Goal: Task Accomplishment & Management: Complete application form

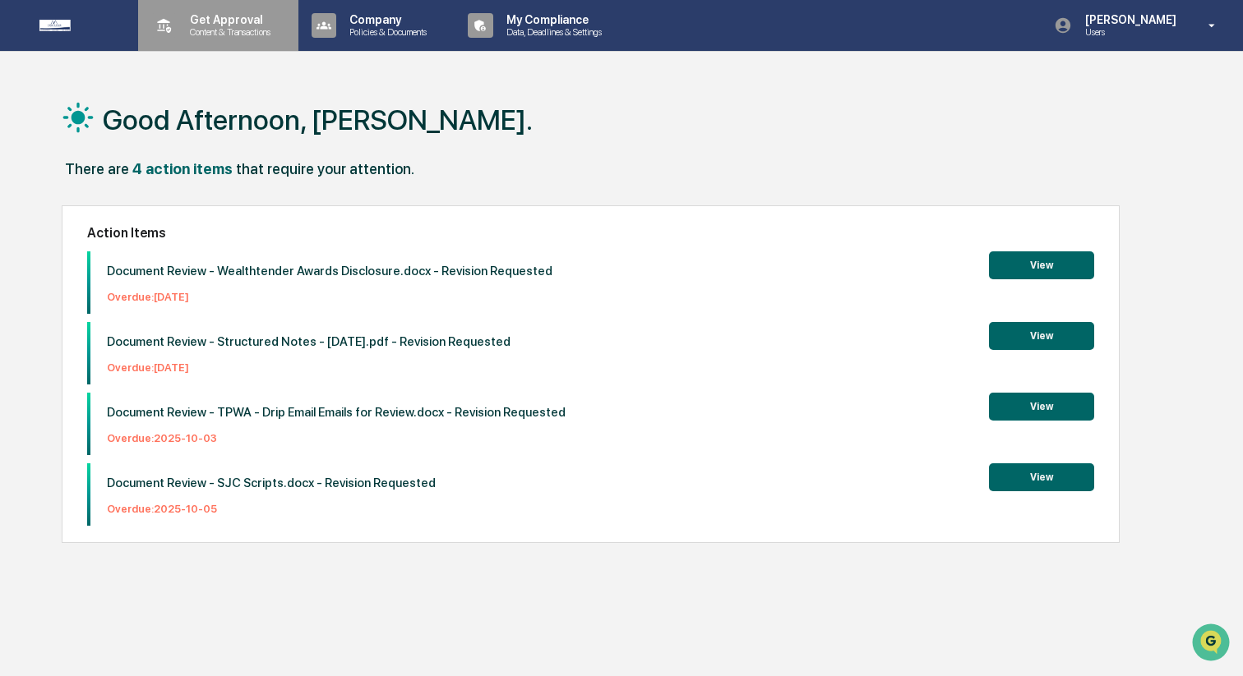
click at [270, 31] on p "Content & Transactions" at bounding box center [228, 32] width 102 height 12
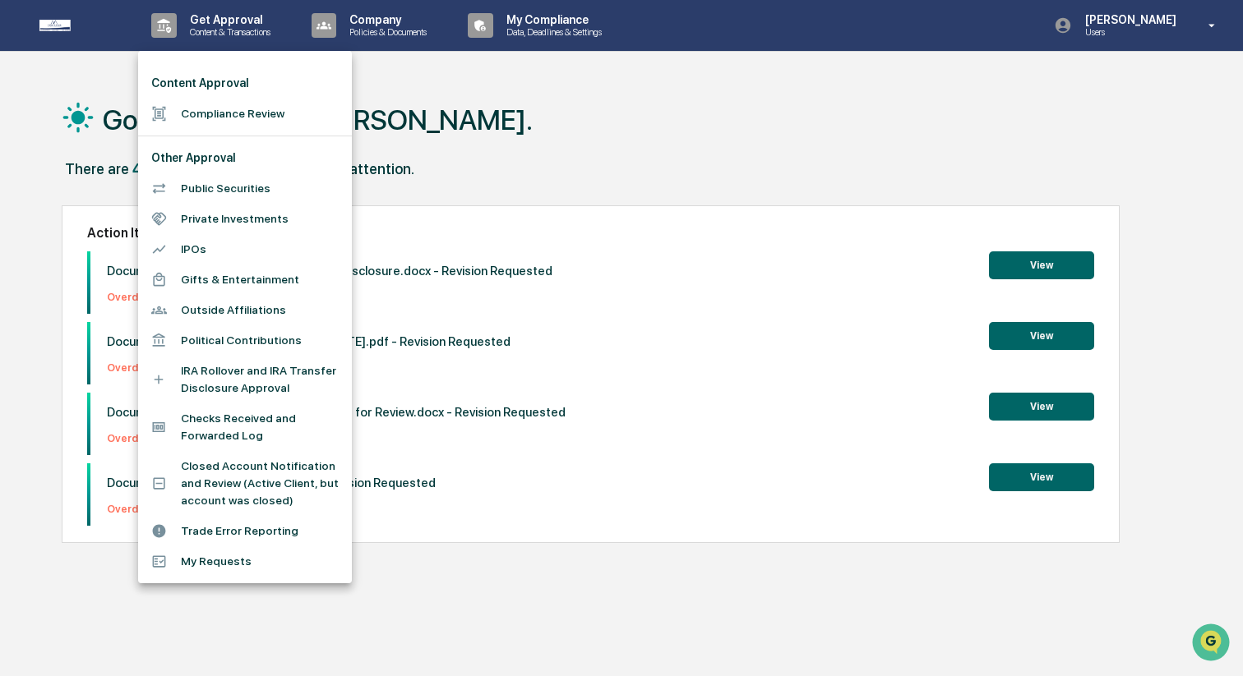
click at [533, 147] on div at bounding box center [621, 338] width 1243 height 676
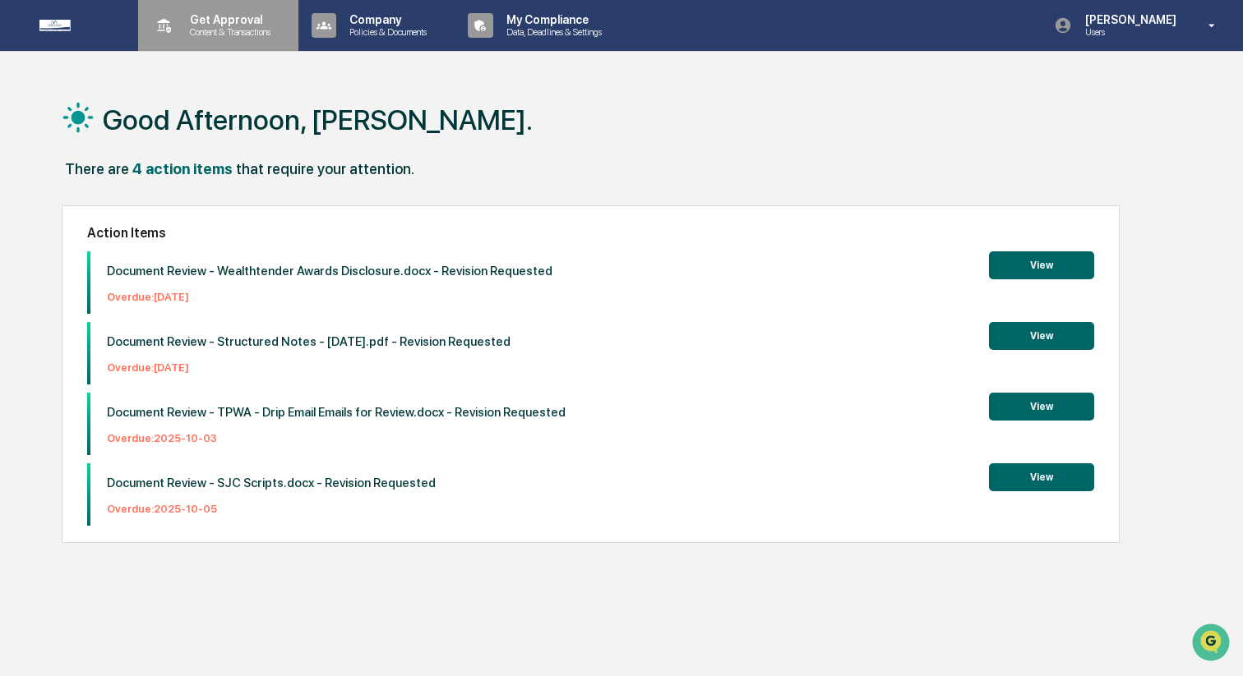
click at [279, 33] on p "Content & Transactions" at bounding box center [228, 32] width 102 height 12
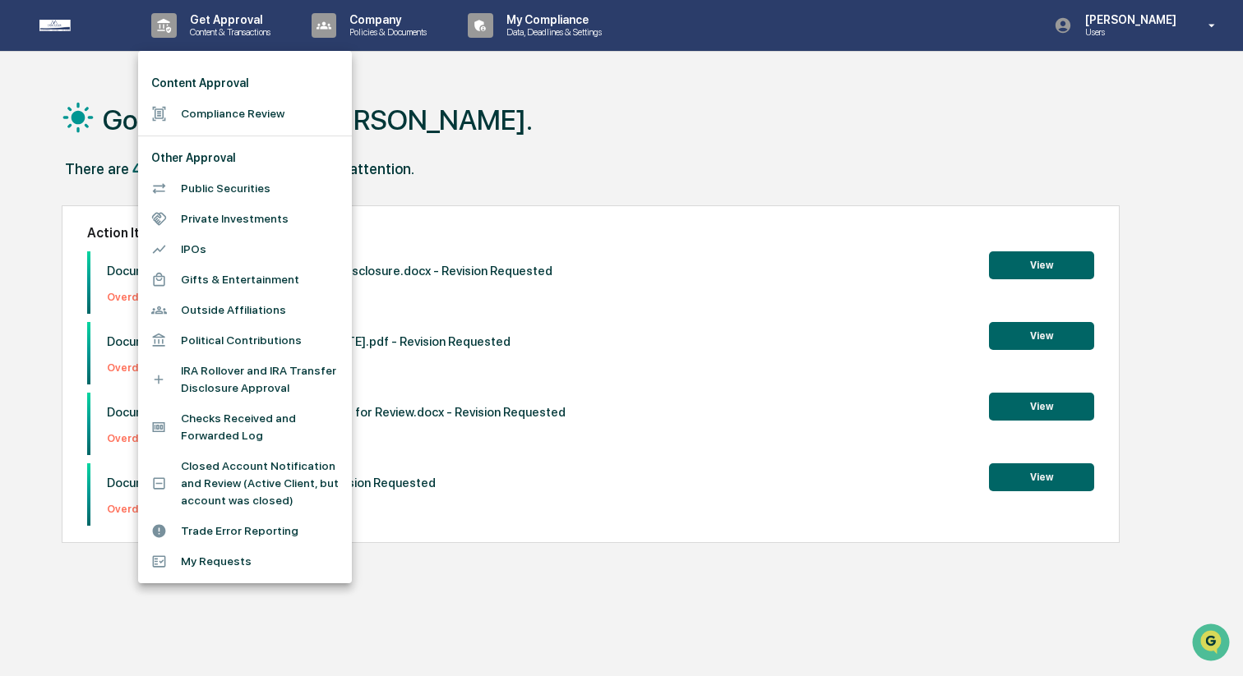
click at [273, 122] on li "Compliance Review" at bounding box center [245, 114] width 214 height 30
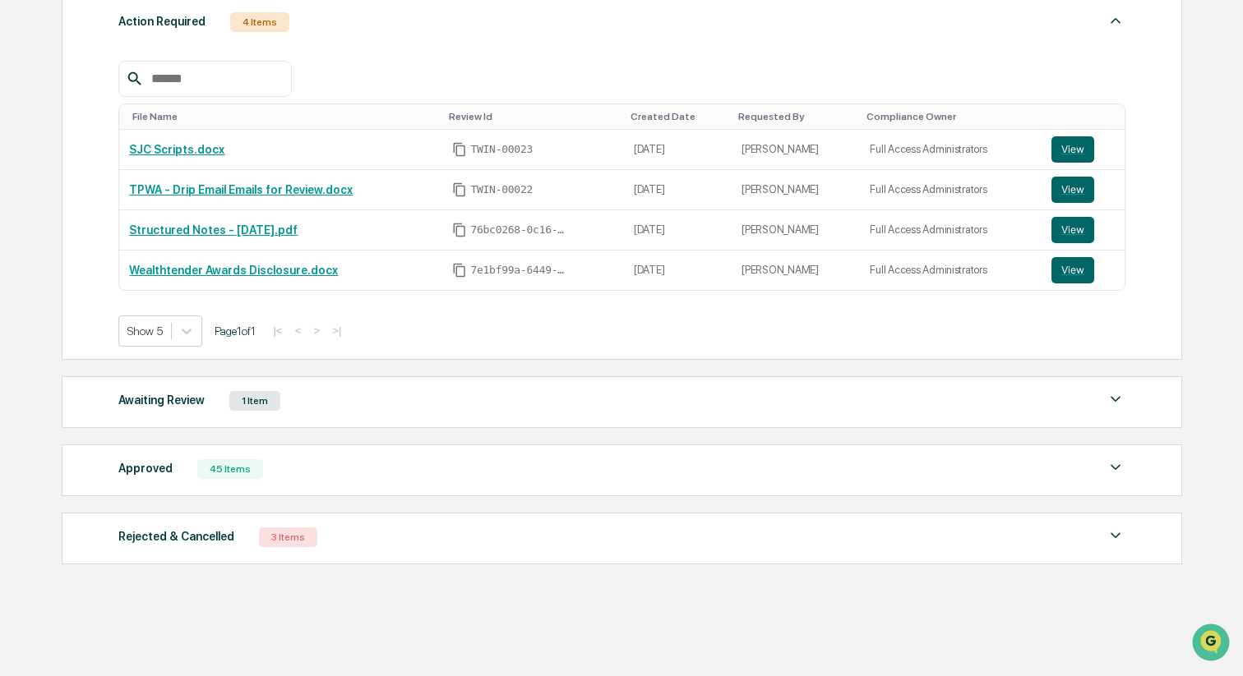
scroll to position [254, 0]
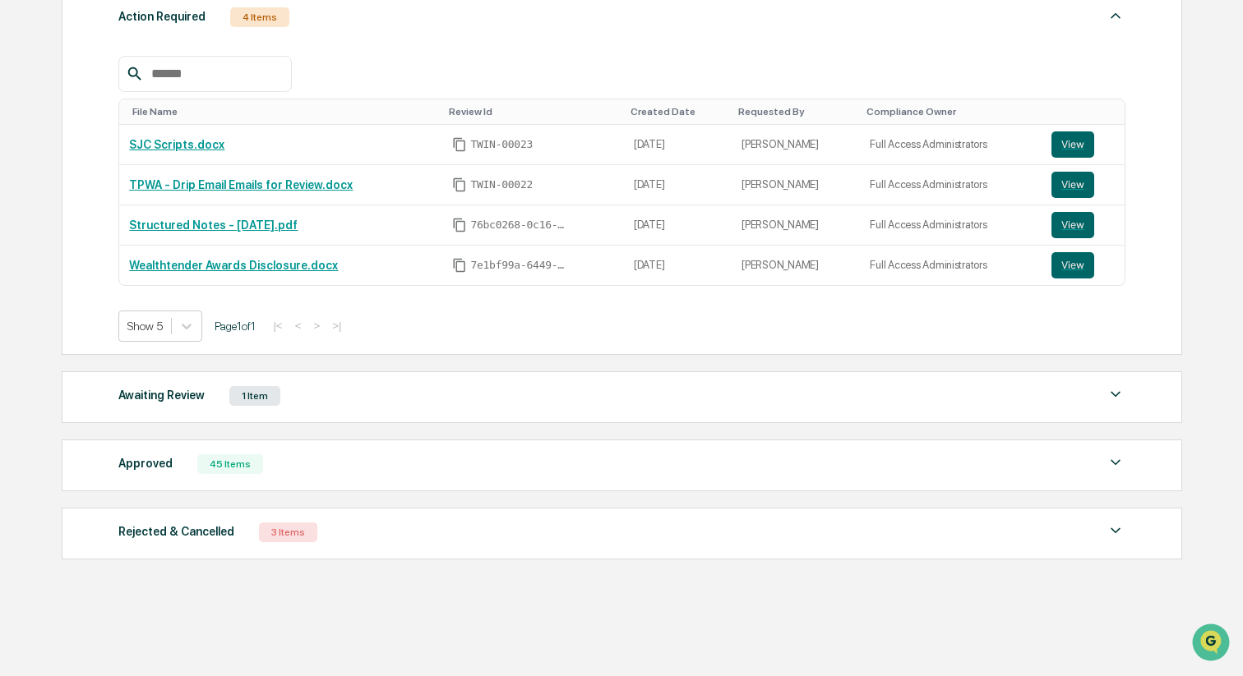
click at [461, 408] on div "Awaiting Review 1 Item" at bounding box center [621, 396] width 1007 height 23
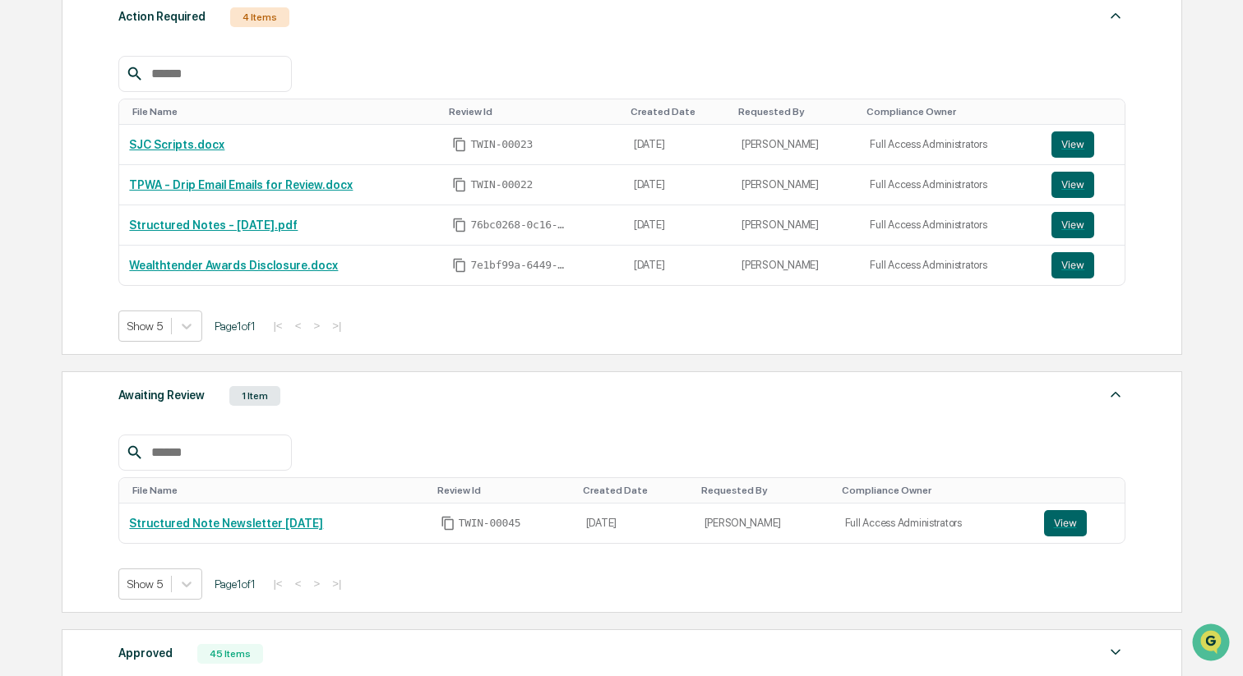
click at [461, 408] on div "Awaiting Review 1 Item" at bounding box center [621, 396] width 1007 height 23
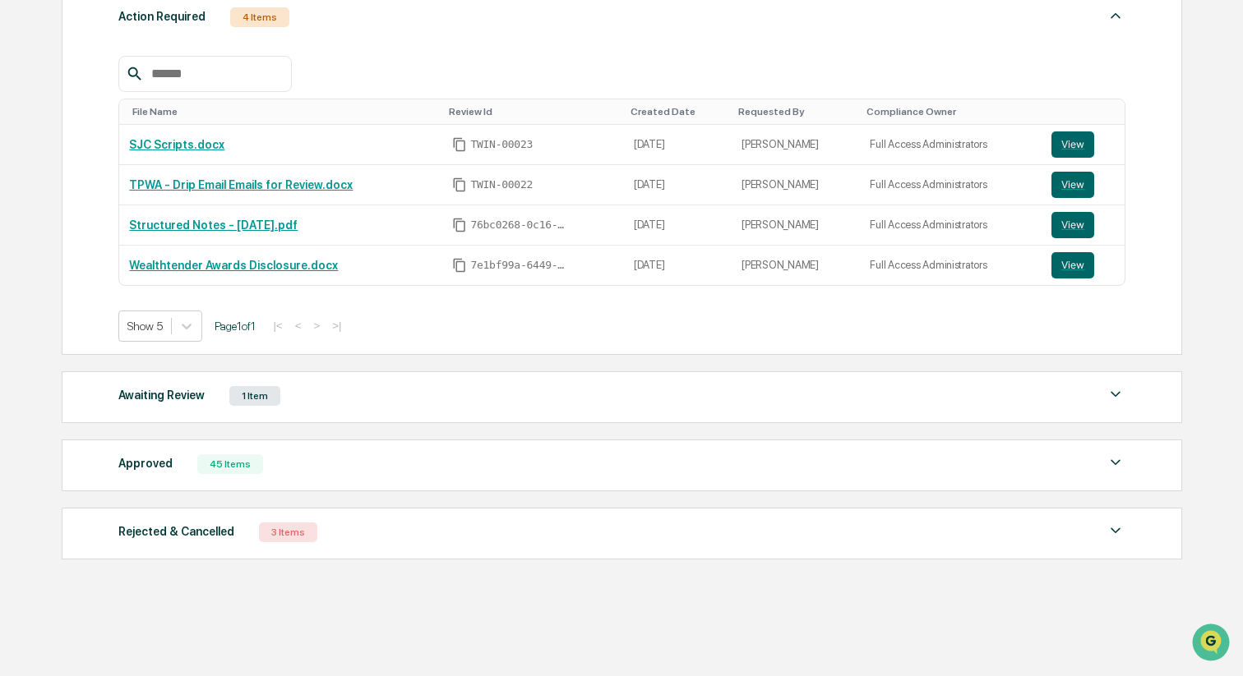
scroll to position [258, 0]
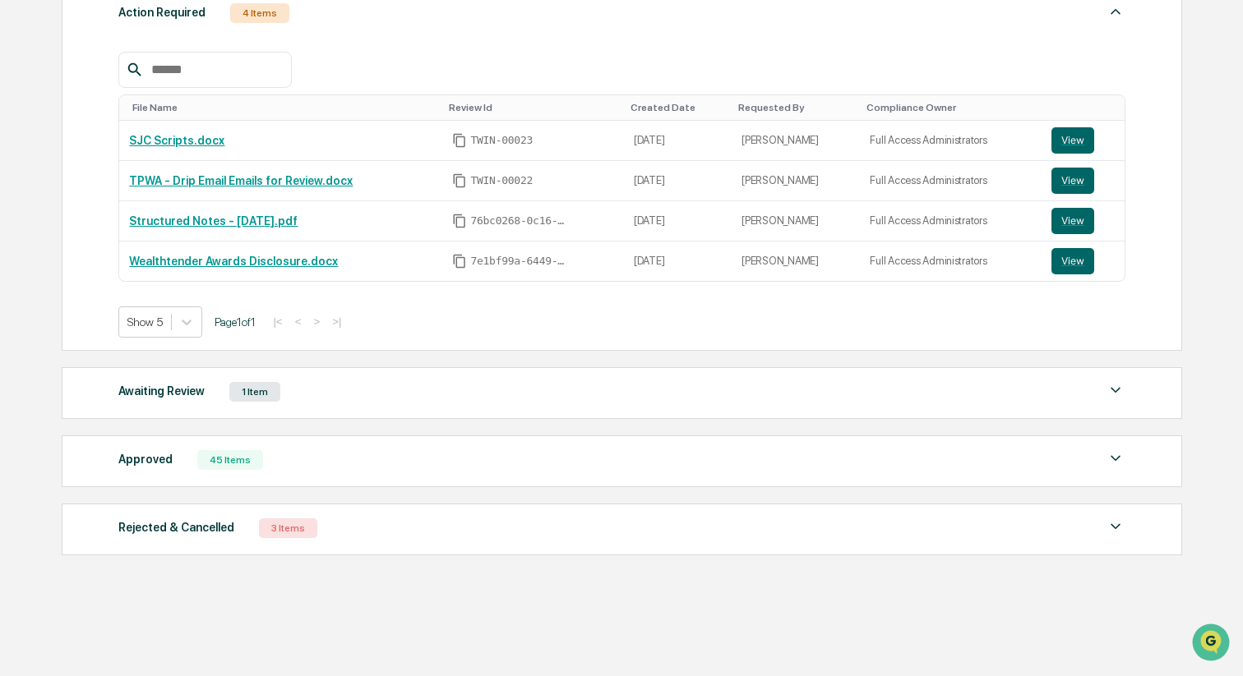
click at [453, 445] on div "Approved 45 Items File Name Review Id Created Date Requested By Compliance Owne…" at bounding box center [622, 462] width 1120 height 52
click at [453, 462] on div "Approved 45 Items" at bounding box center [621, 460] width 1007 height 23
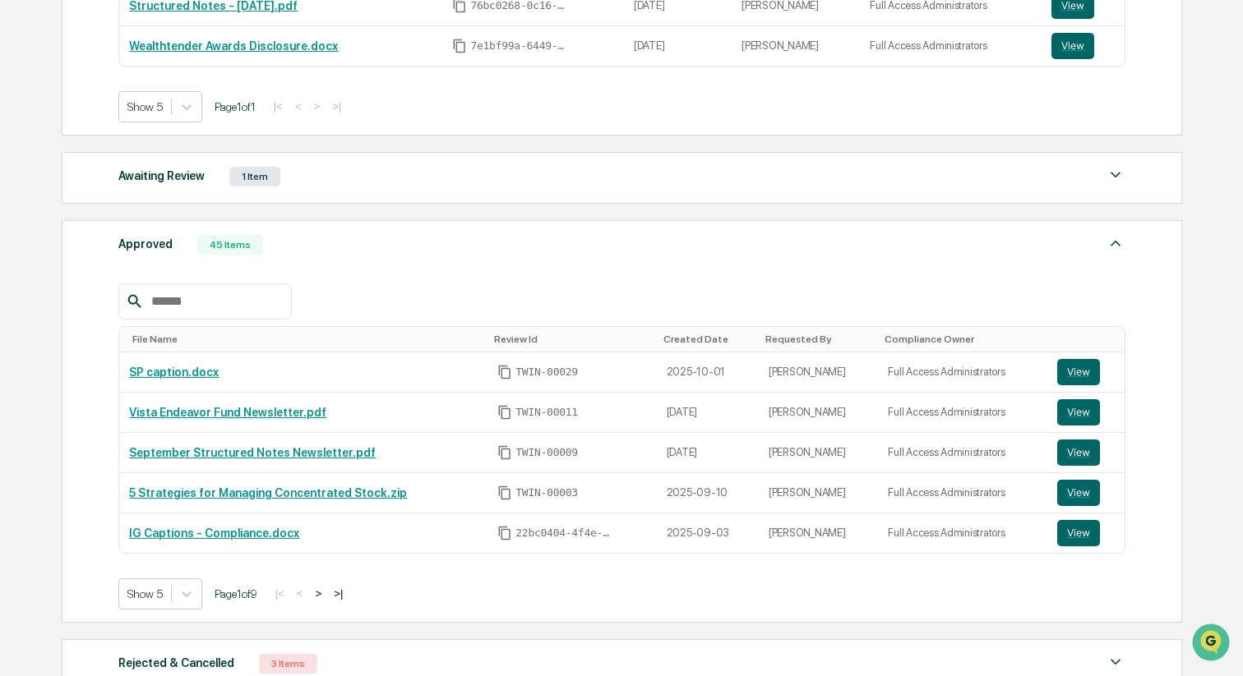
scroll to position [482, 0]
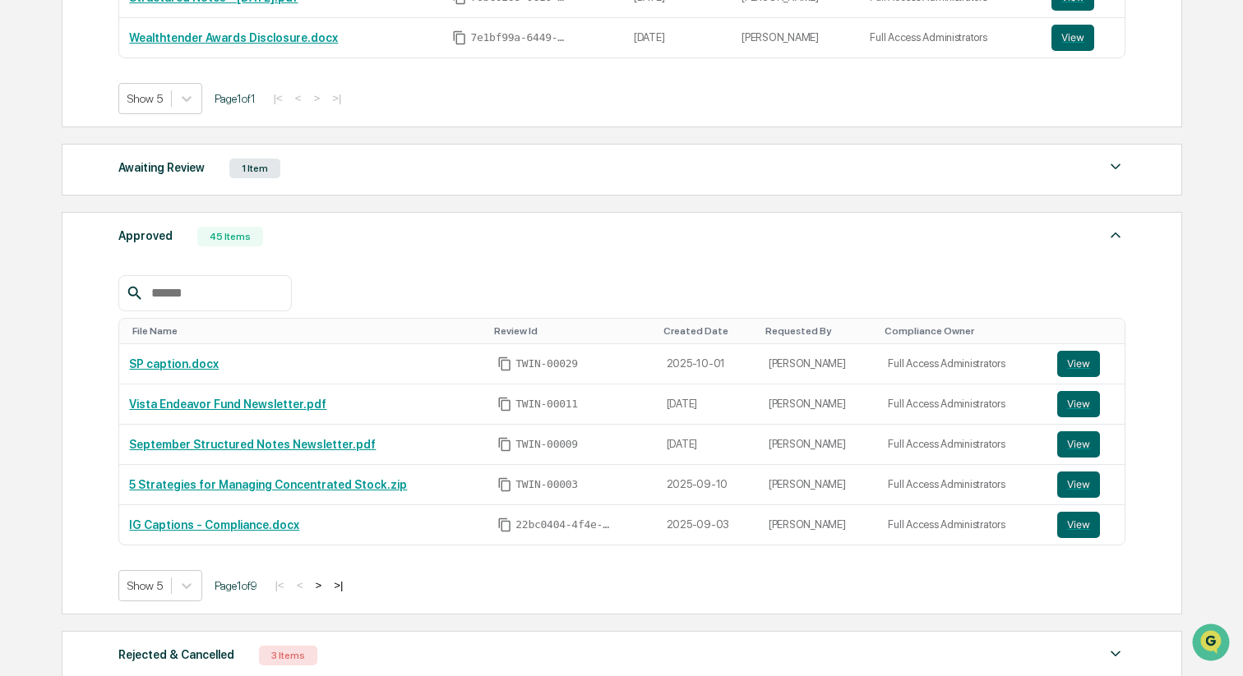
click at [572, 235] on div "Approved 45 Items" at bounding box center [621, 236] width 1007 height 23
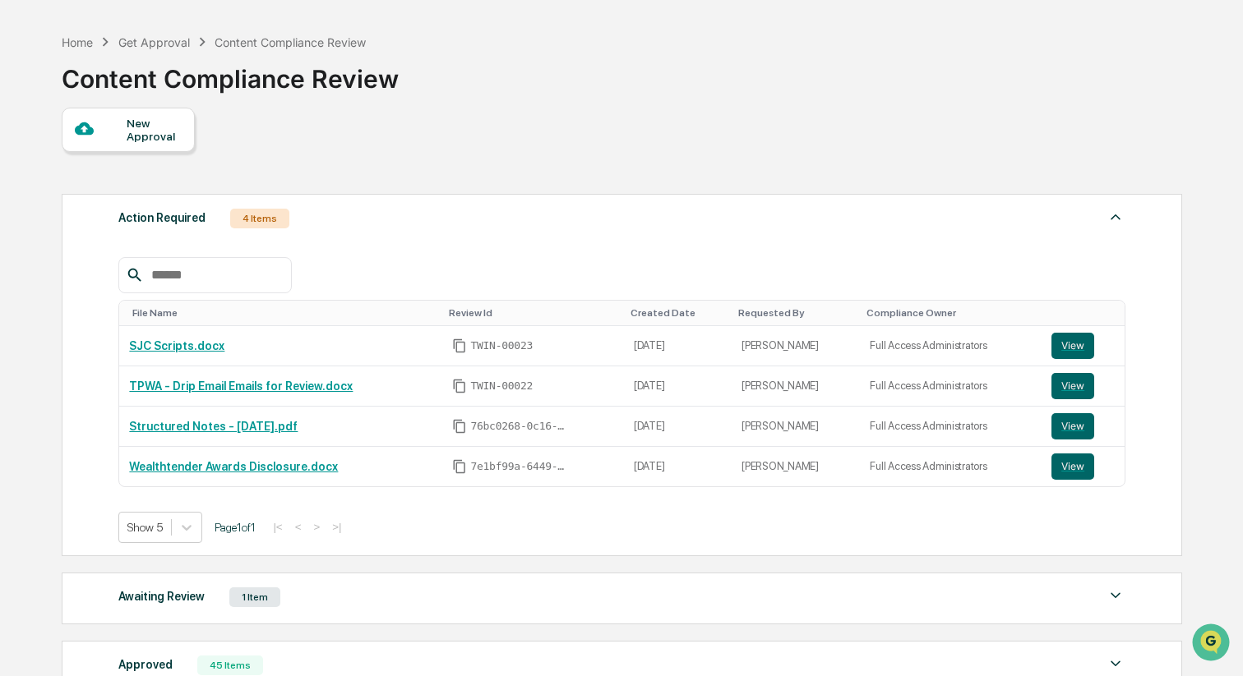
scroll to position [73, 0]
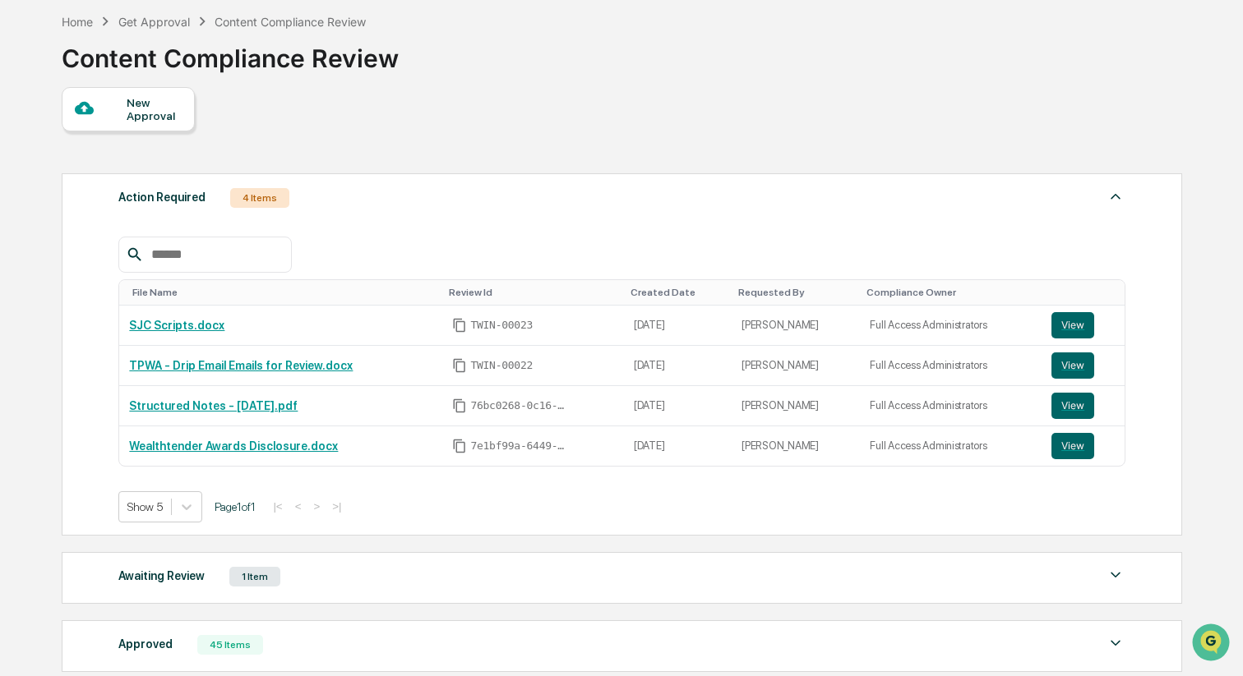
click at [1165, 79] on div "Home Get Approval Content Compliance Review Content Compliance Review" at bounding box center [621, 46] width 1119 height 82
click at [119, 108] on div at bounding box center [101, 109] width 52 height 21
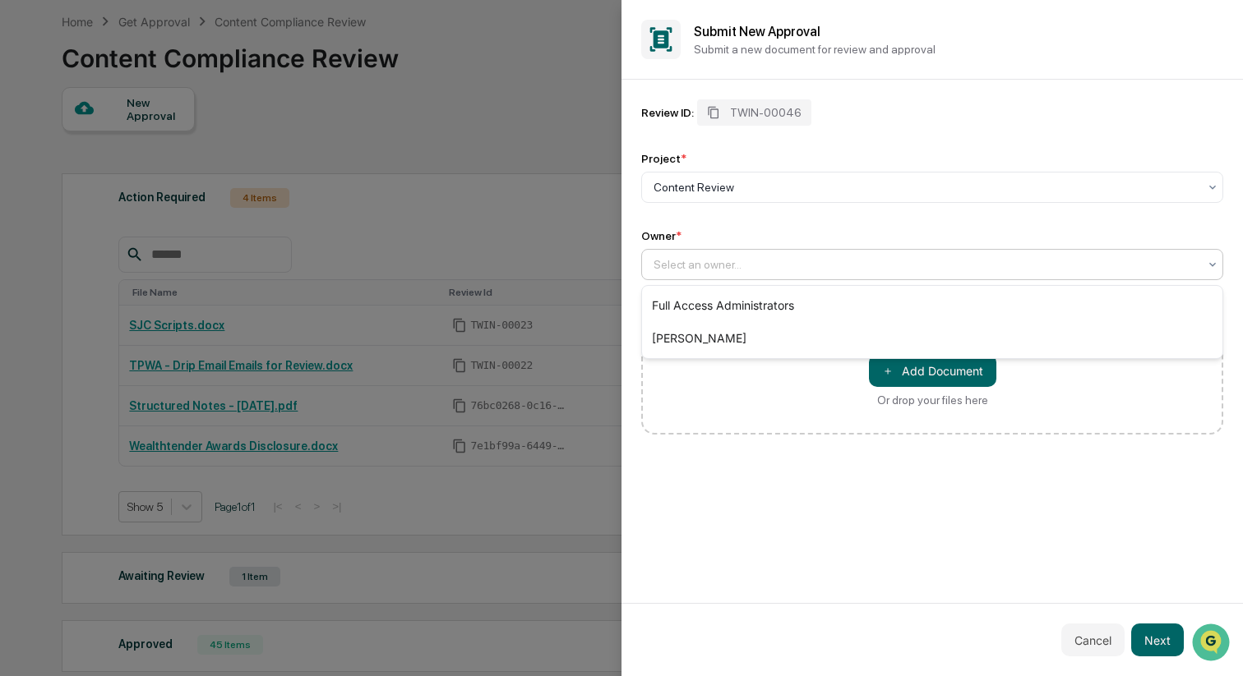
click at [795, 278] on div "Select an owner..." at bounding box center [932, 264] width 582 height 31
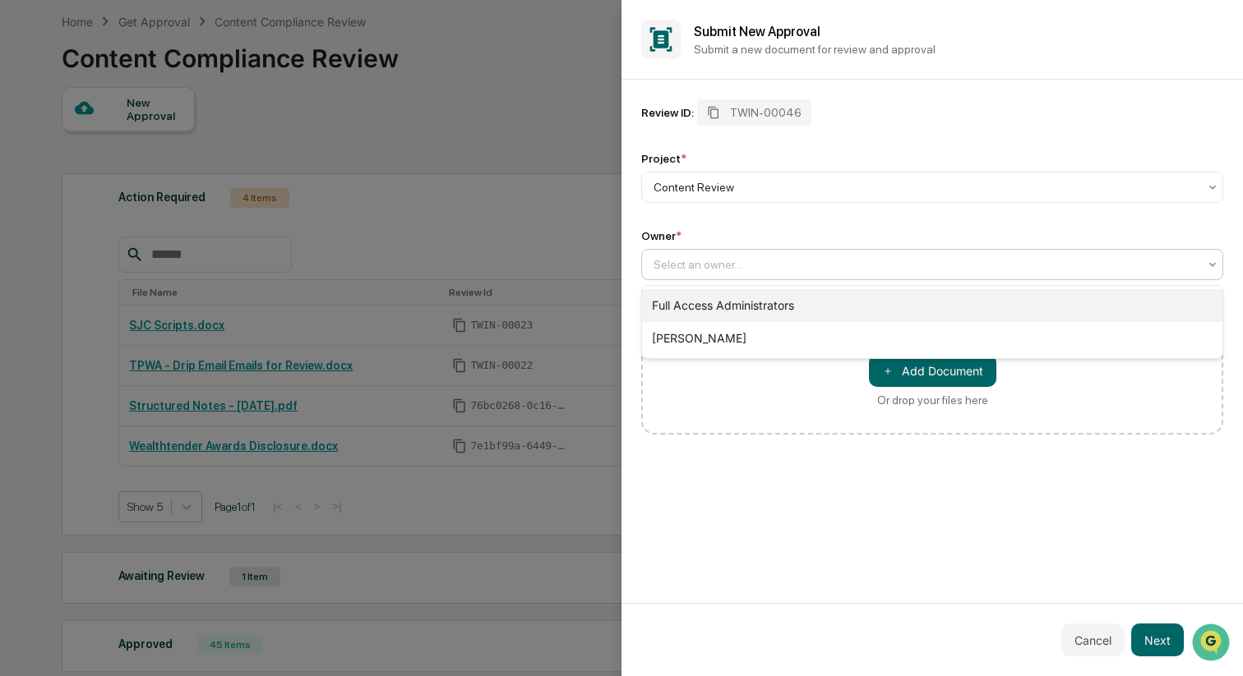
click at [787, 310] on div "Full Access Administrators" at bounding box center [932, 305] width 580 height 33
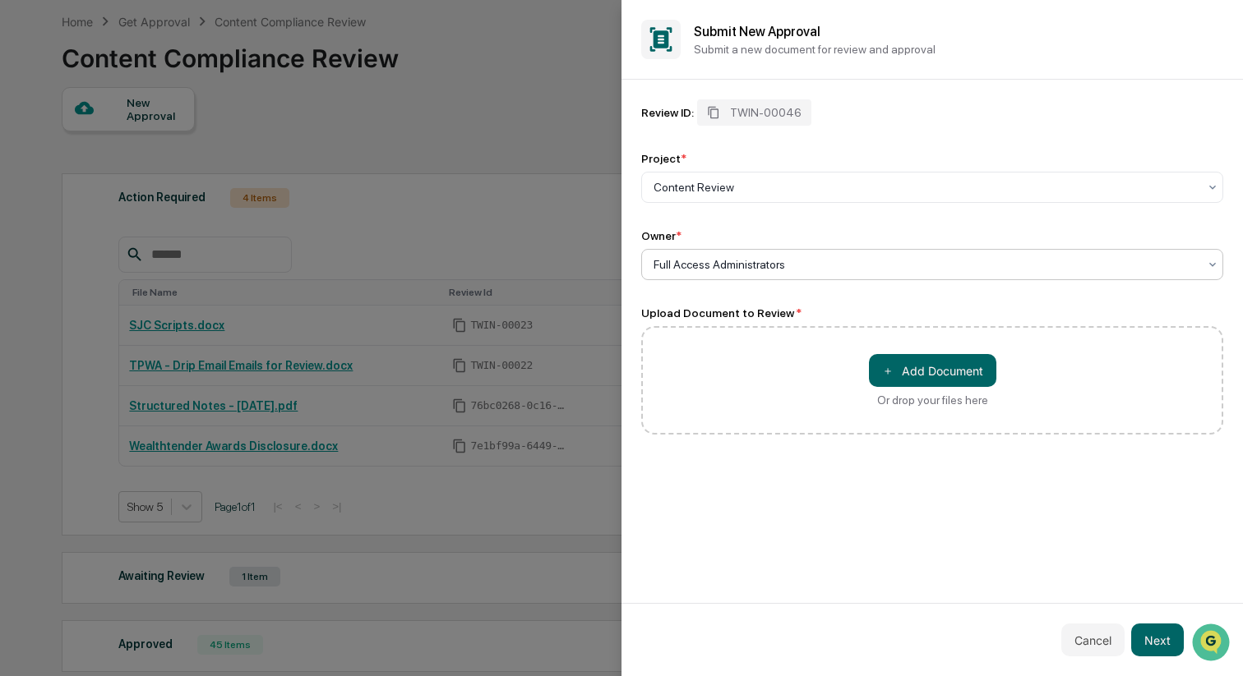
click at [779, 359] on div "＋ Add Document Or drop your files here" at bounding box center [932, 380] width 582 height 108
click at [906, 377] on button "＋ Add Document" at bounding box center [932, 370] width 127 height 33
click at [1149, 635] on button "Next" at bounding box center [1157, 640] width 53 height 33
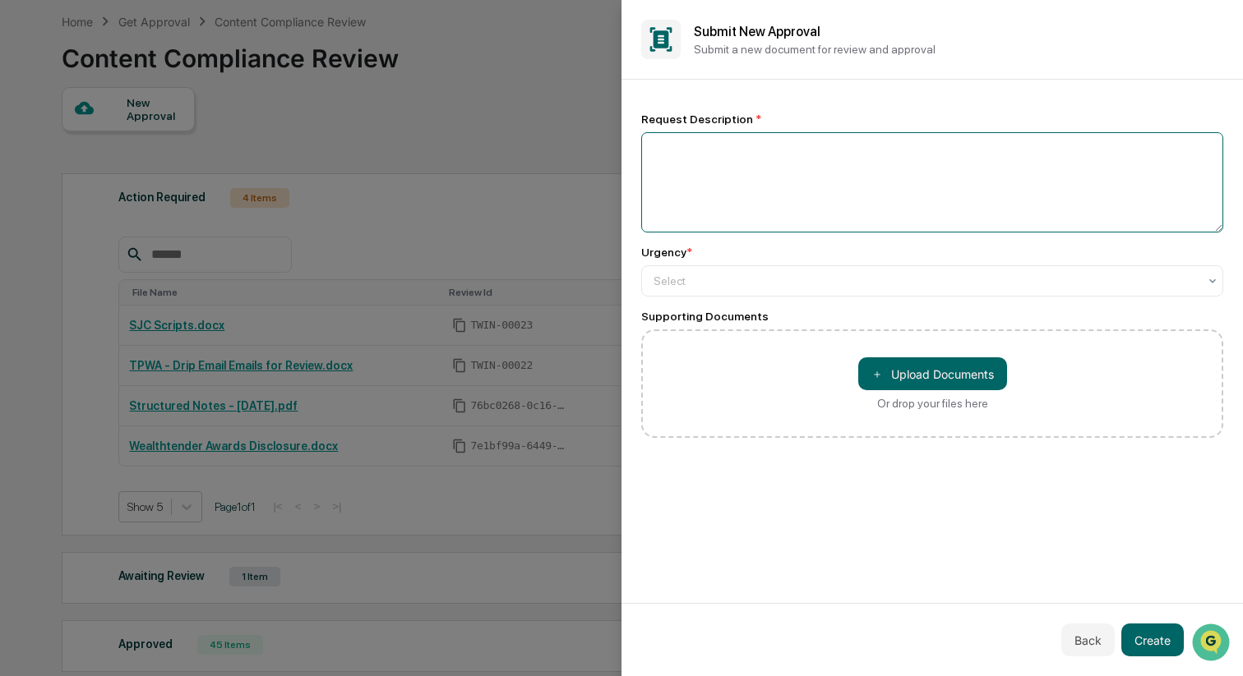
click at [851, 177] on textarea at bounding box center [932, 182] width 582 height 100
type textarea "*"
type textarea "**********"
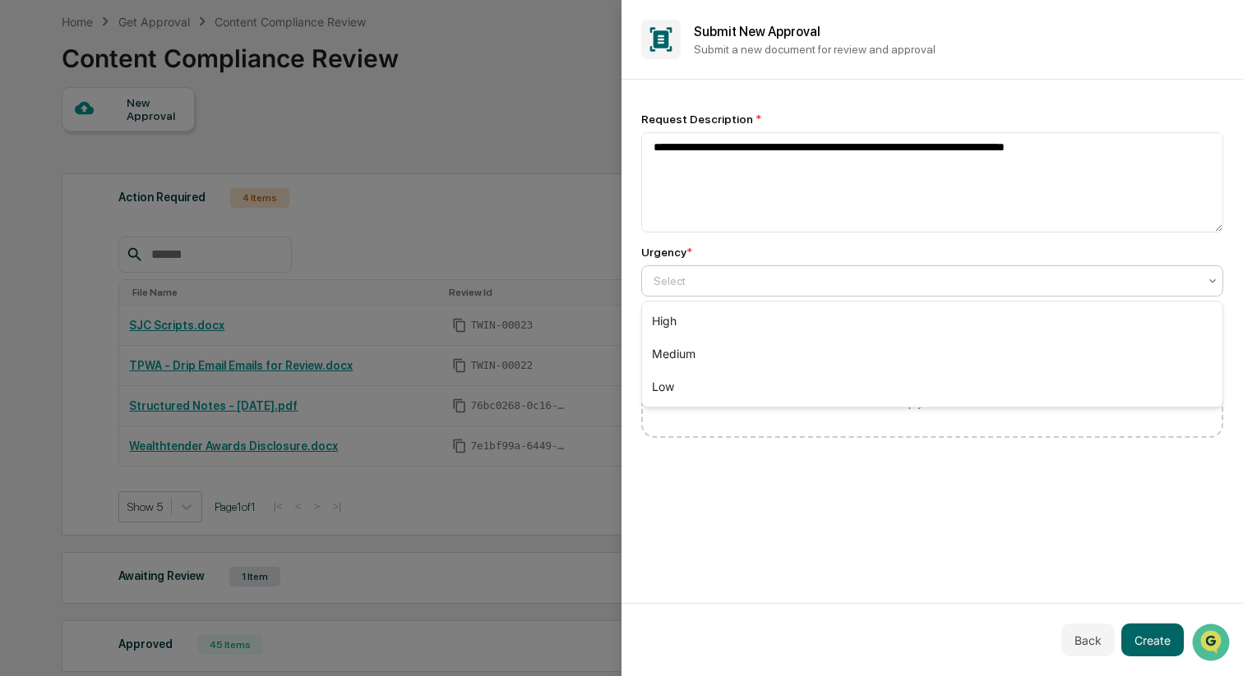
click at [874, 280] on div at bounding box center [925, 281] width 544 height 16
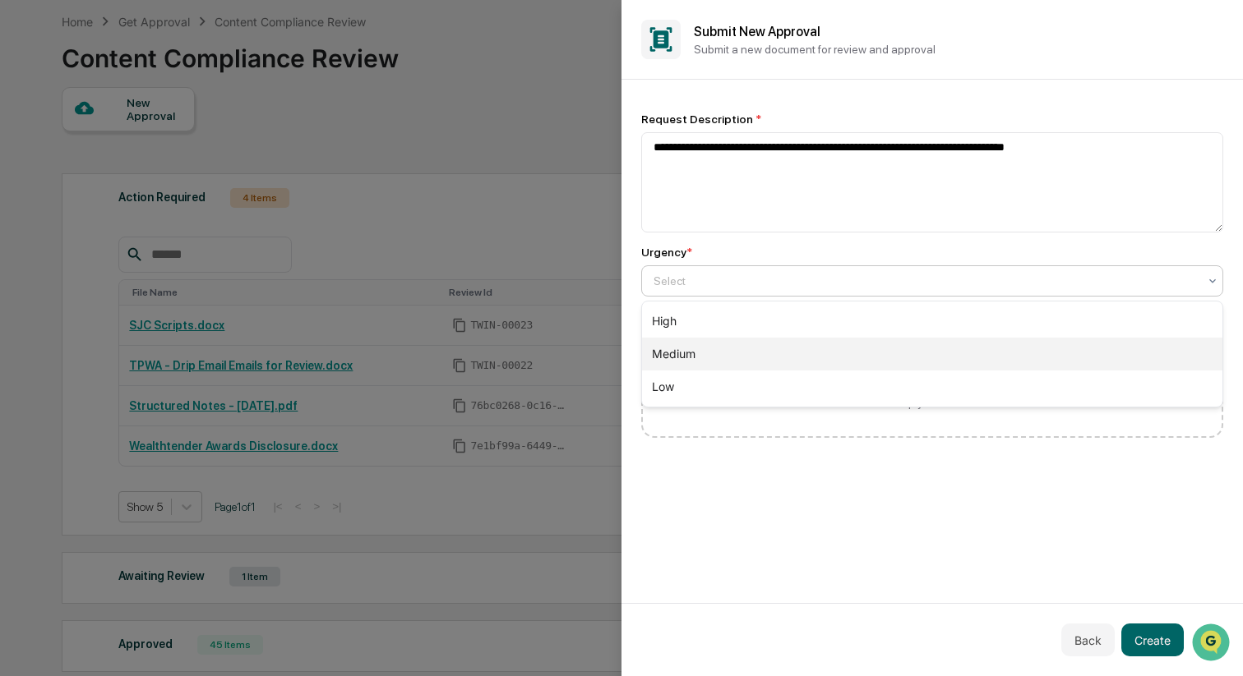
click at [854, 352] on div "Medium" at bounding box center [932, 354] width 580 height 33
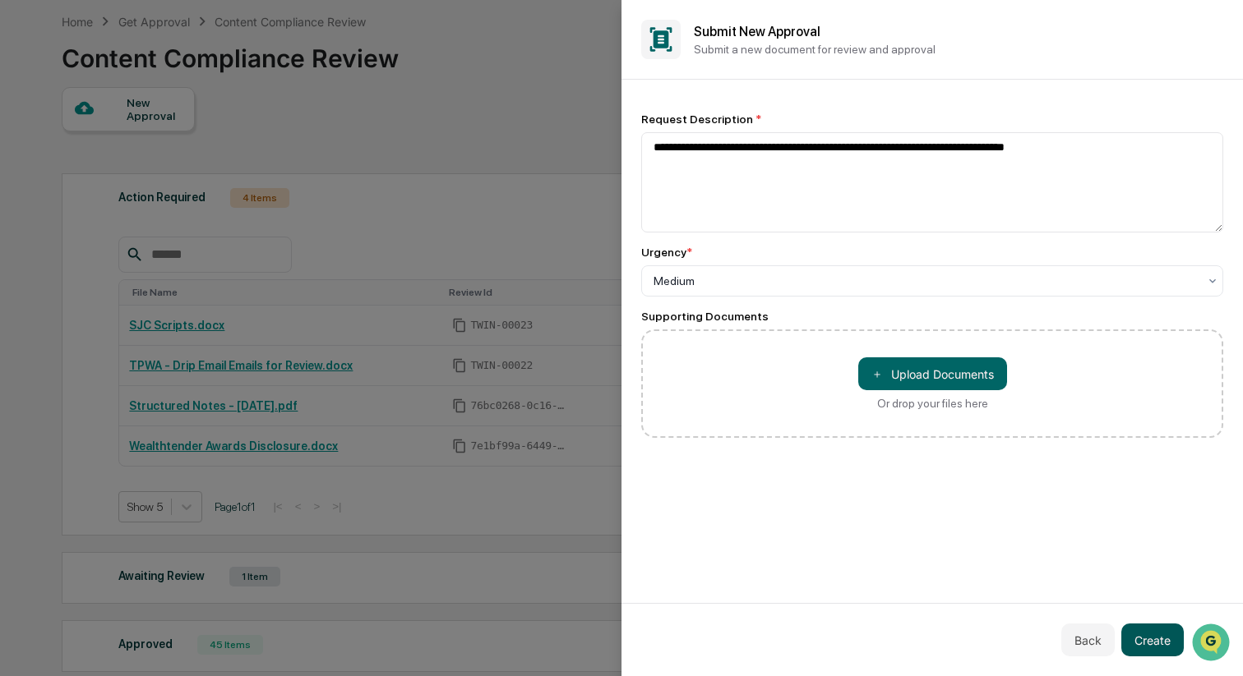
click at [1148, 648] on button "Create" at bounding box center [1152, 640] width 62 height 33
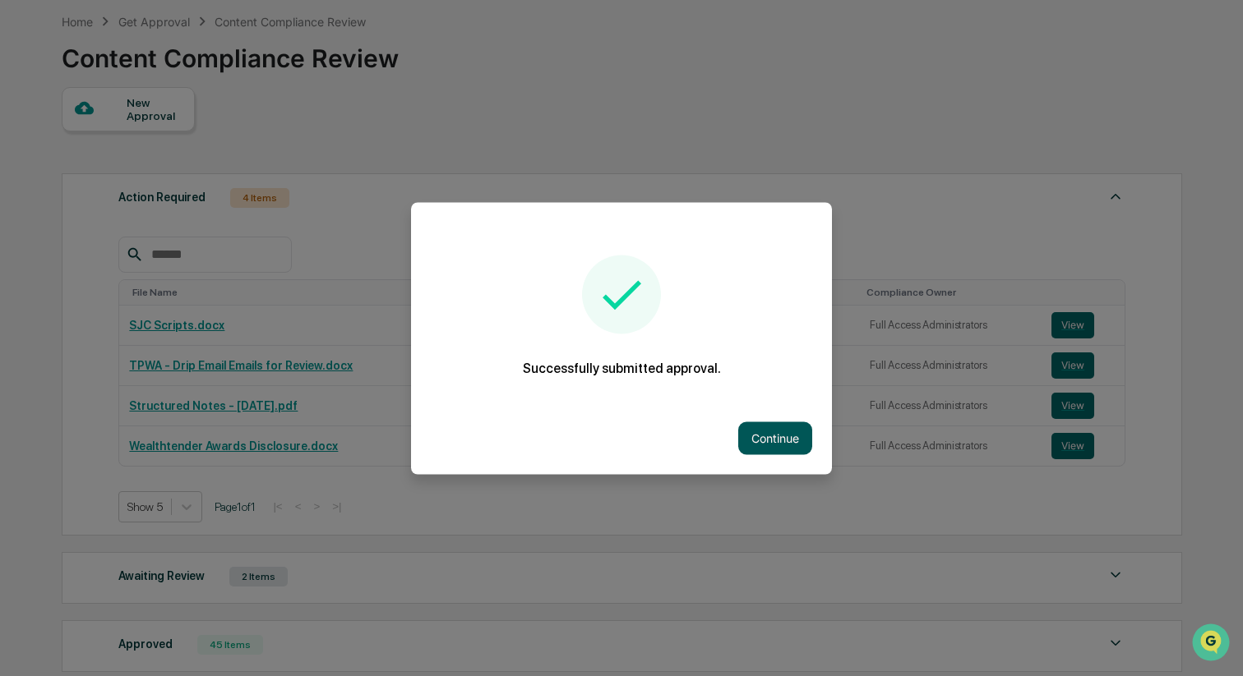
click at [758, 441] on button "Continue" at bounding box center [775, 438] width 74 height 33
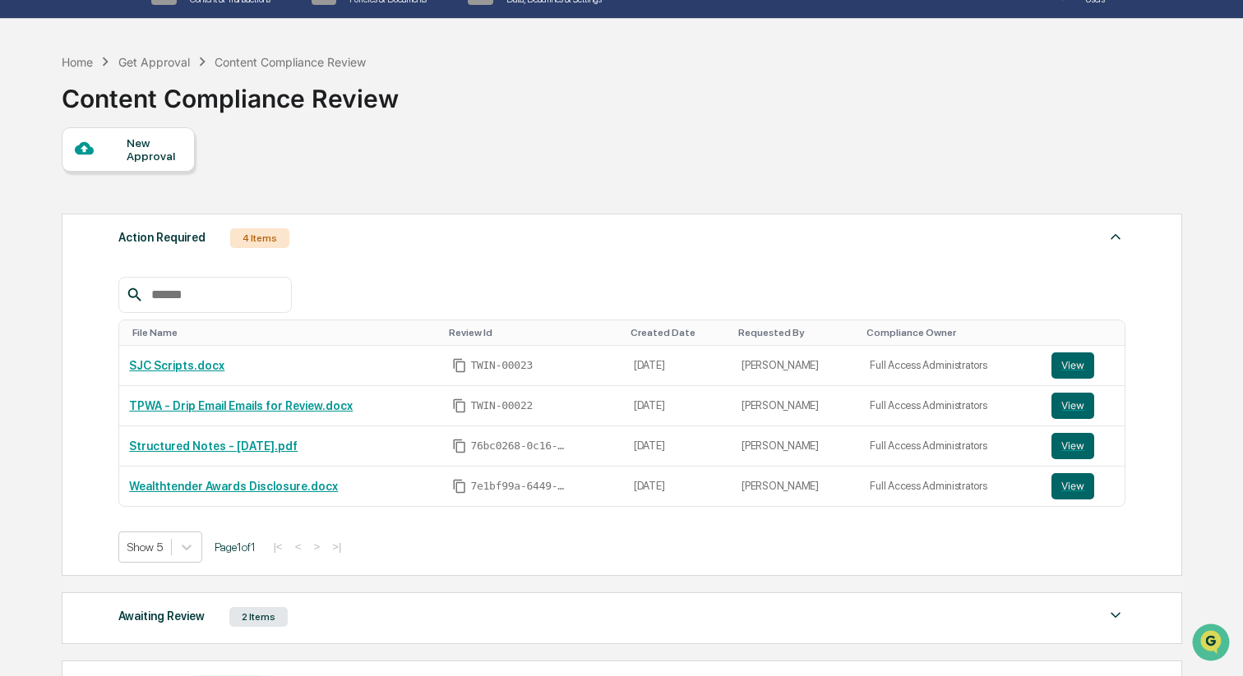
scroll to position [12, 0]
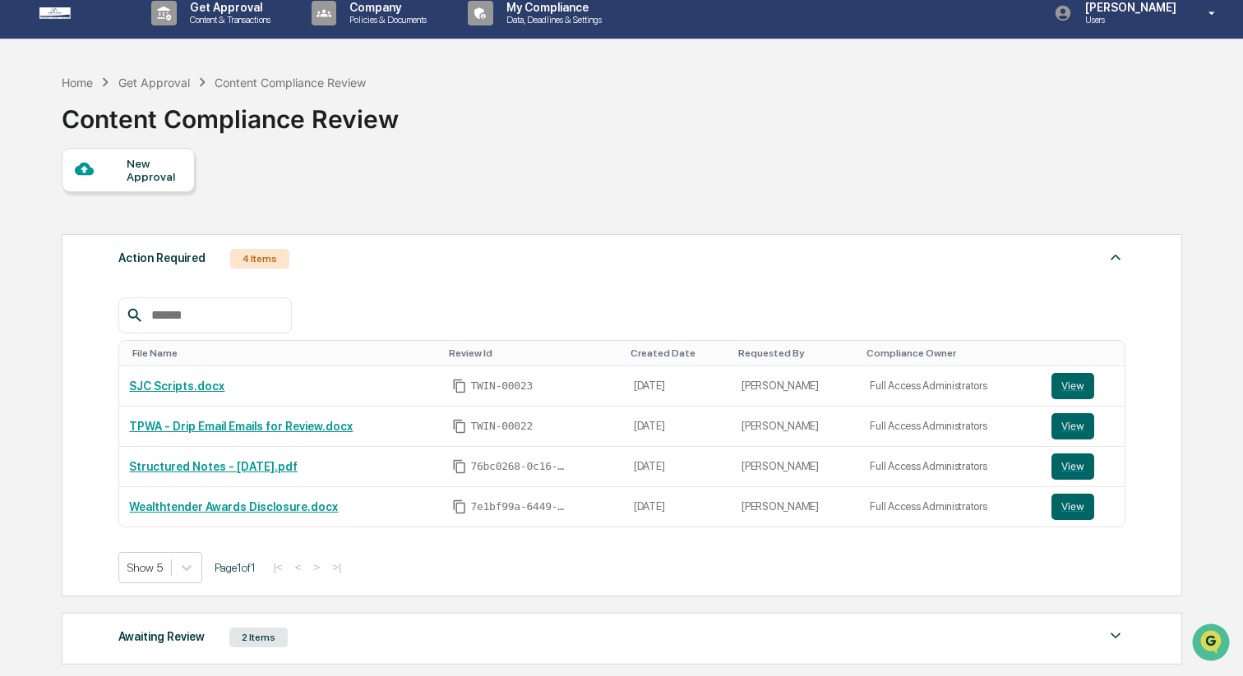
click at [148, 166] on div "New Approval" at bounding box center [154, 170] width 55 height 26
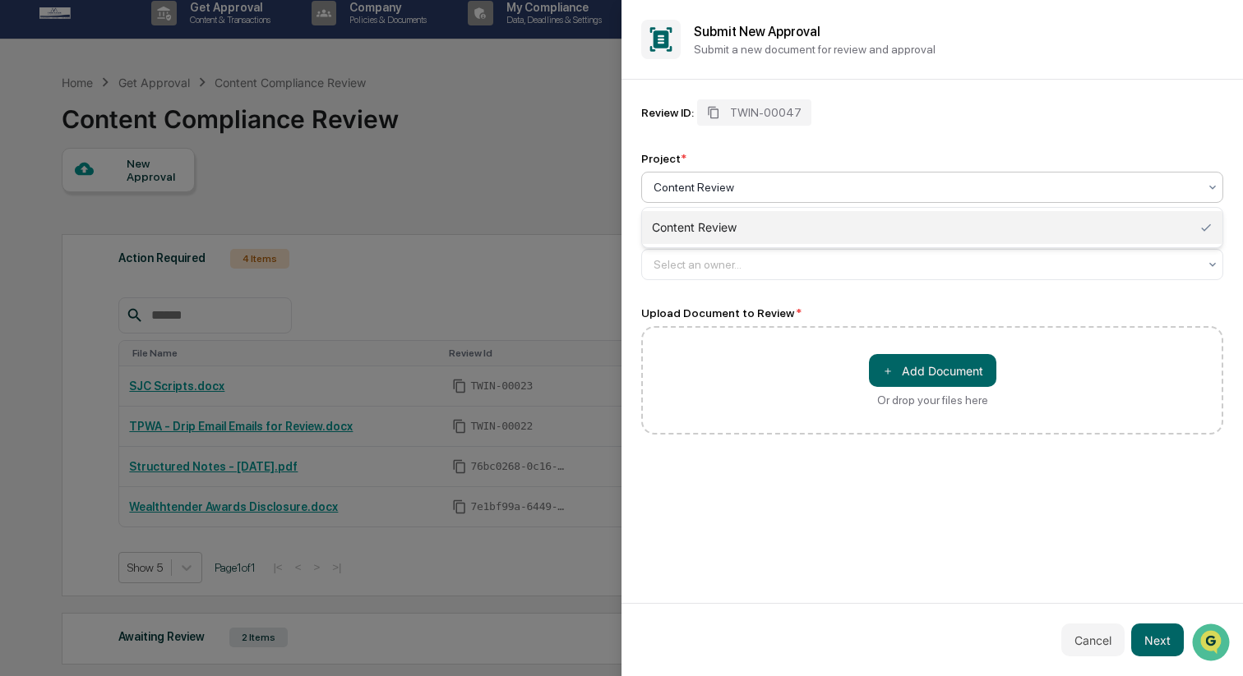
click at [750, 187] on div at bounding box center [925, 187] width 544 height 16
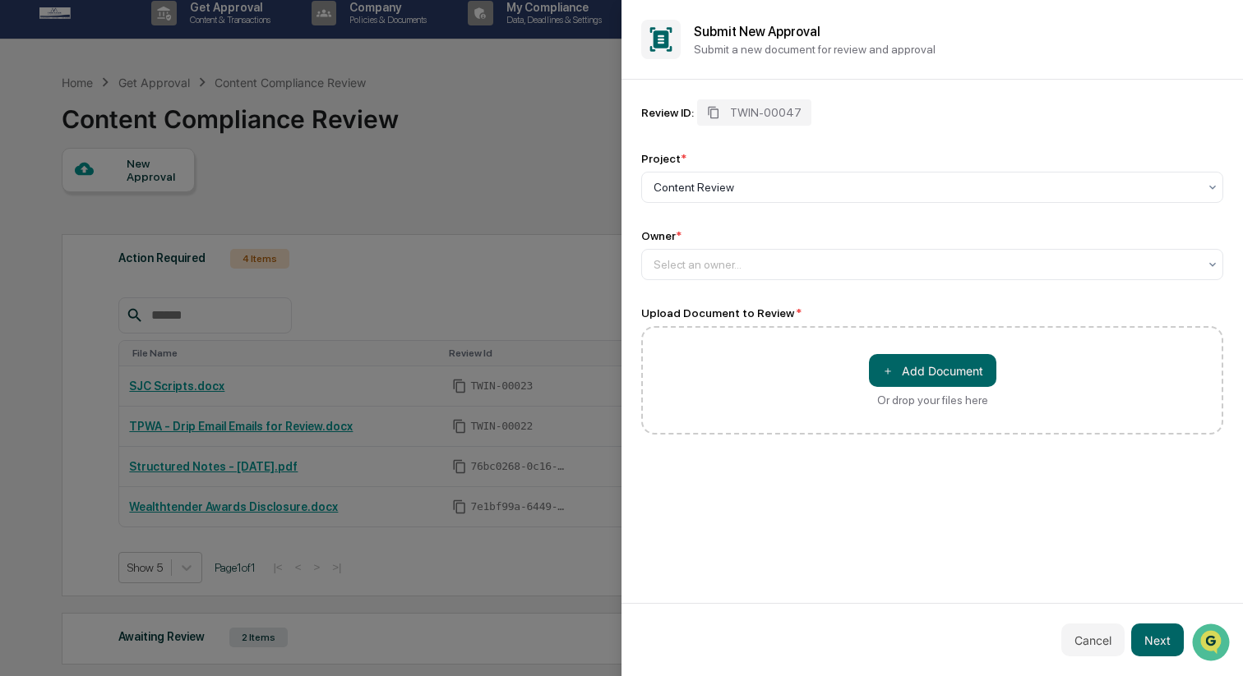
click at [764, 152] on div "Project *" at bounding box center [932, 158] width 582 height 13
click at [782, 273] on div at bounding box center [925, 264] width 544 height 16
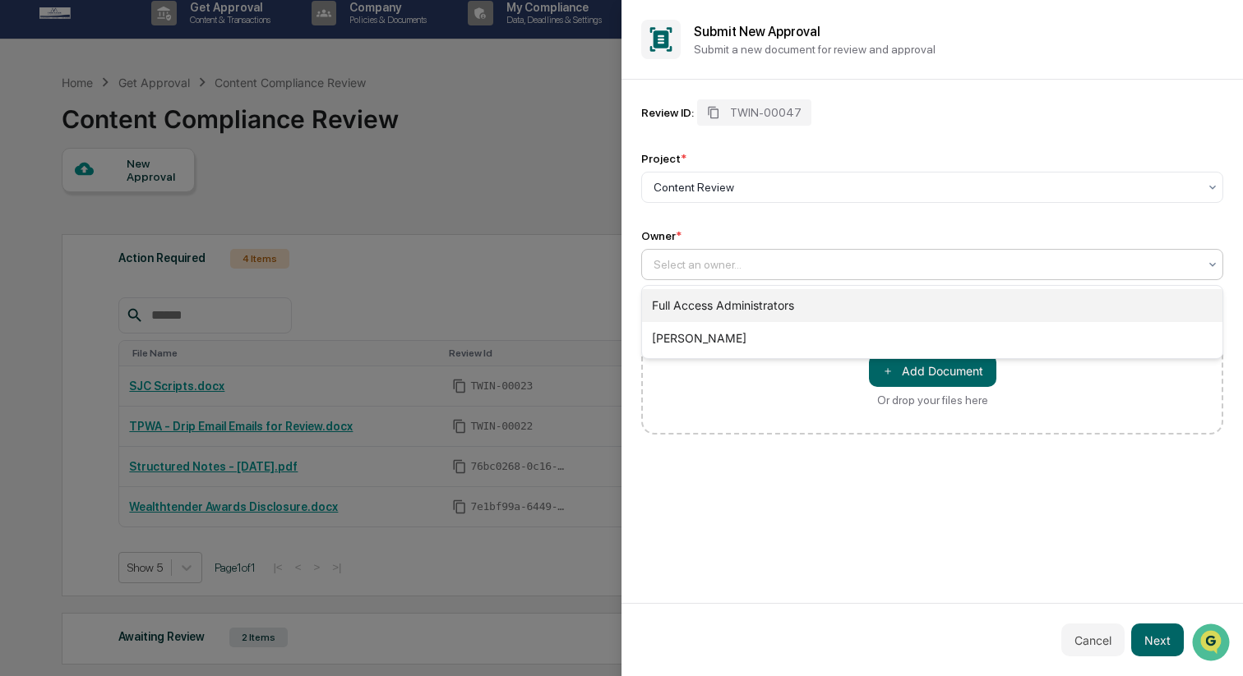
click at [780, 305] on div "Full Access Administrators" at bounding box center [932, 305] width 580 height 33
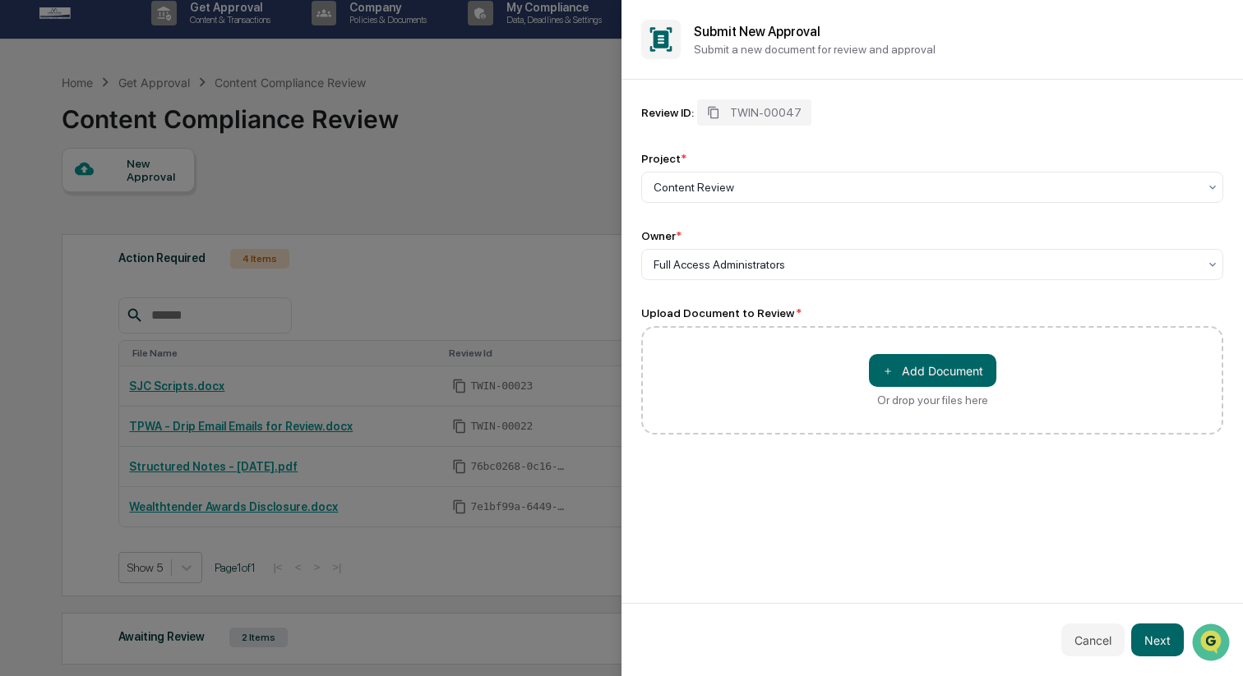
click at [872, 354] on div "＋ Add Document Or drop your files here" at bounding box center [932, 380] width 582 height 108
click at [884, 366] on span "＋" at bounding box center [888, 371] width 12 height 16
click at [1156, 630] on button "Next" at bounding box center [1157, 640] width 53 height 33
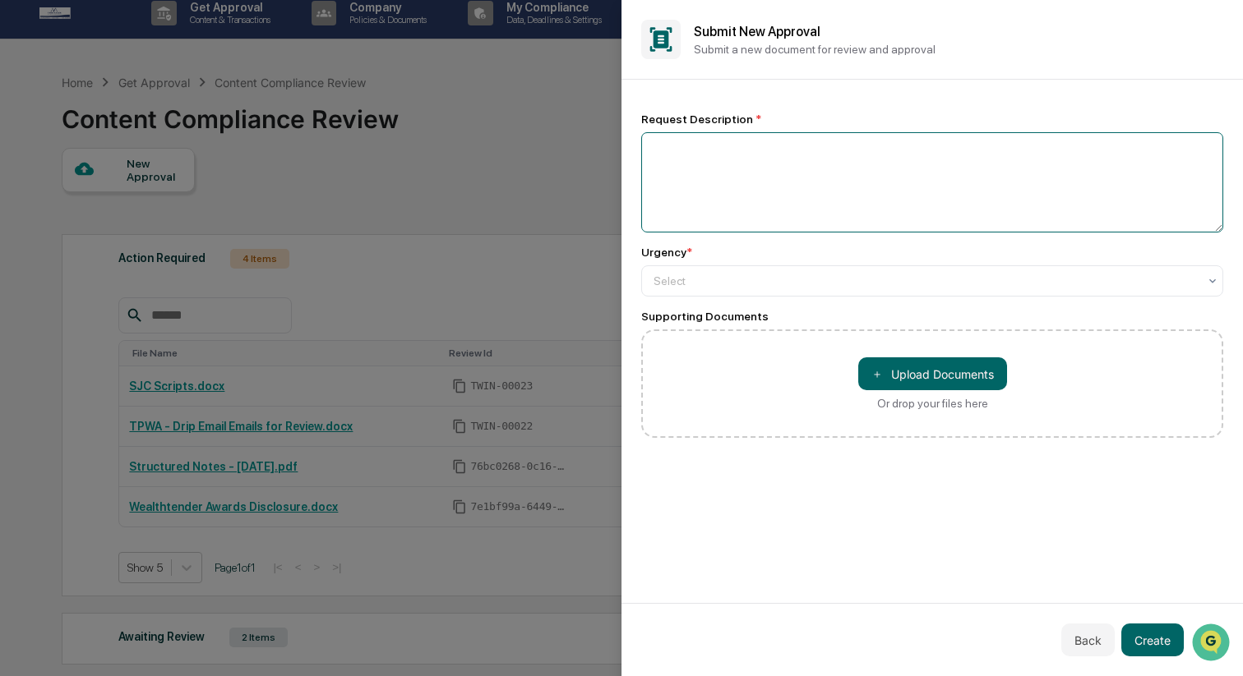
click at [794, 178] on textarea at bounding box center [932, 182] width 582 height 100
type textarea "**********"
click at [755, 283] on div at bounding box center [925, 281] width 544 height 16
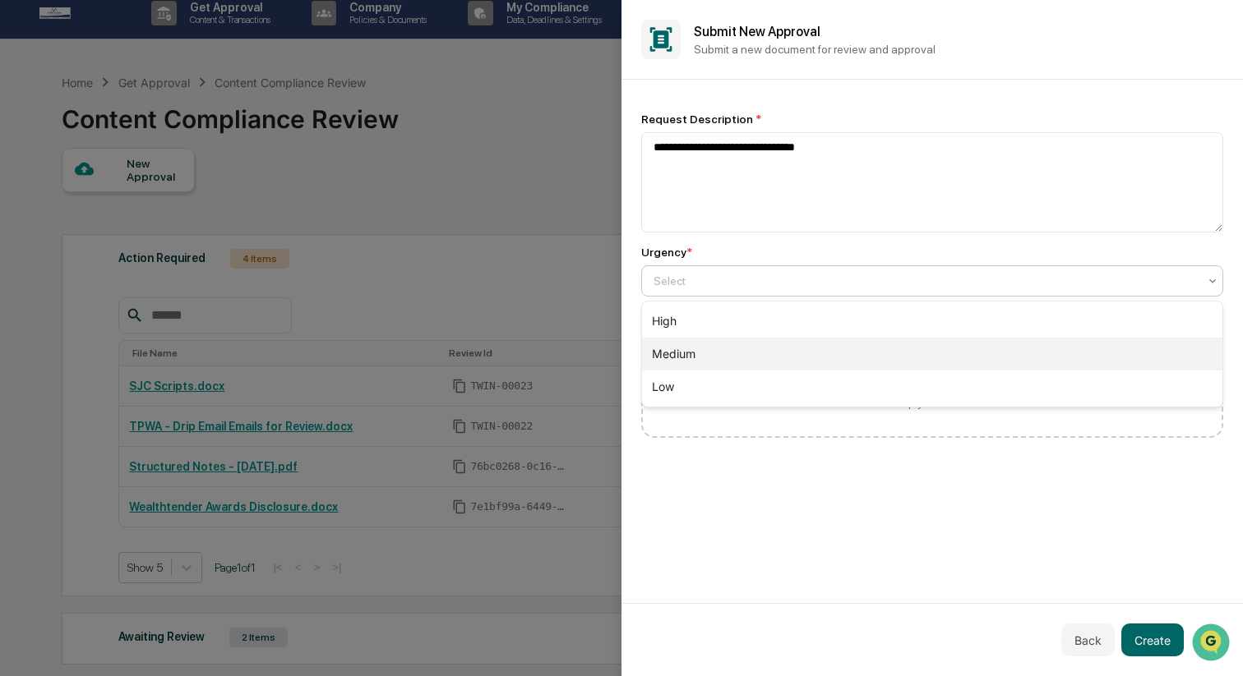
click at [750, 353] on div "Medium" at bounding box center [932, 354] width 580 height 33
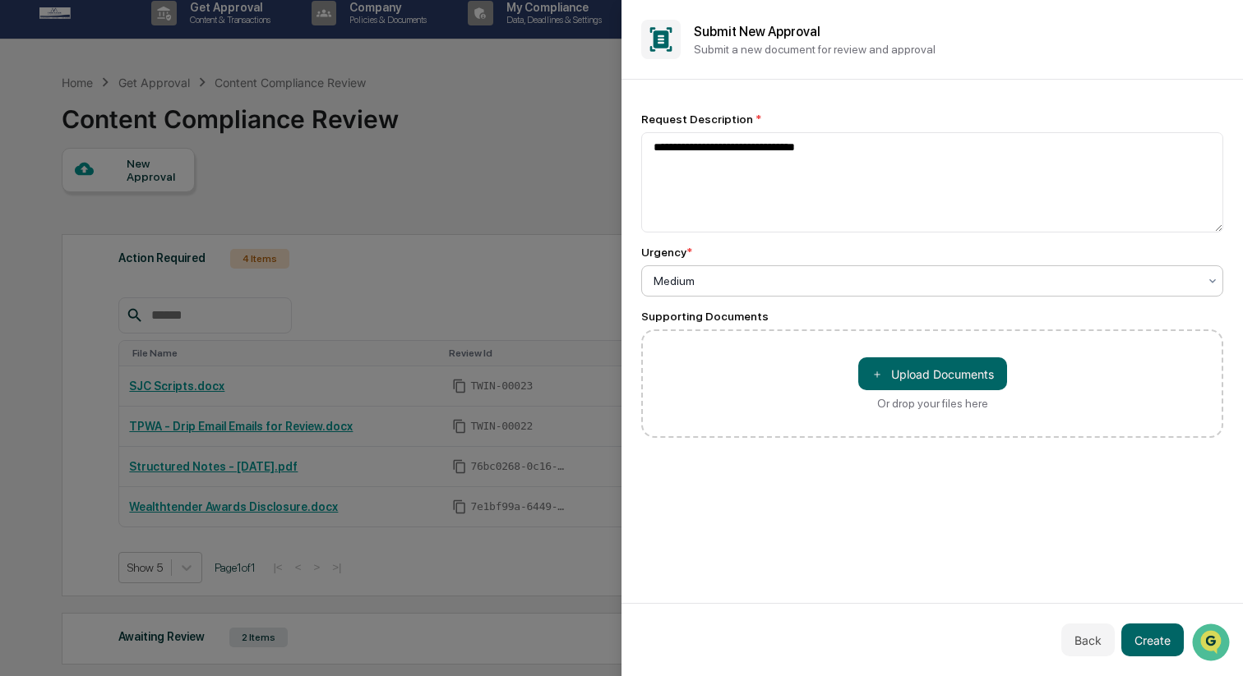
click at [749, 286] on div at bounding box center [925, 281] width 544 height 16
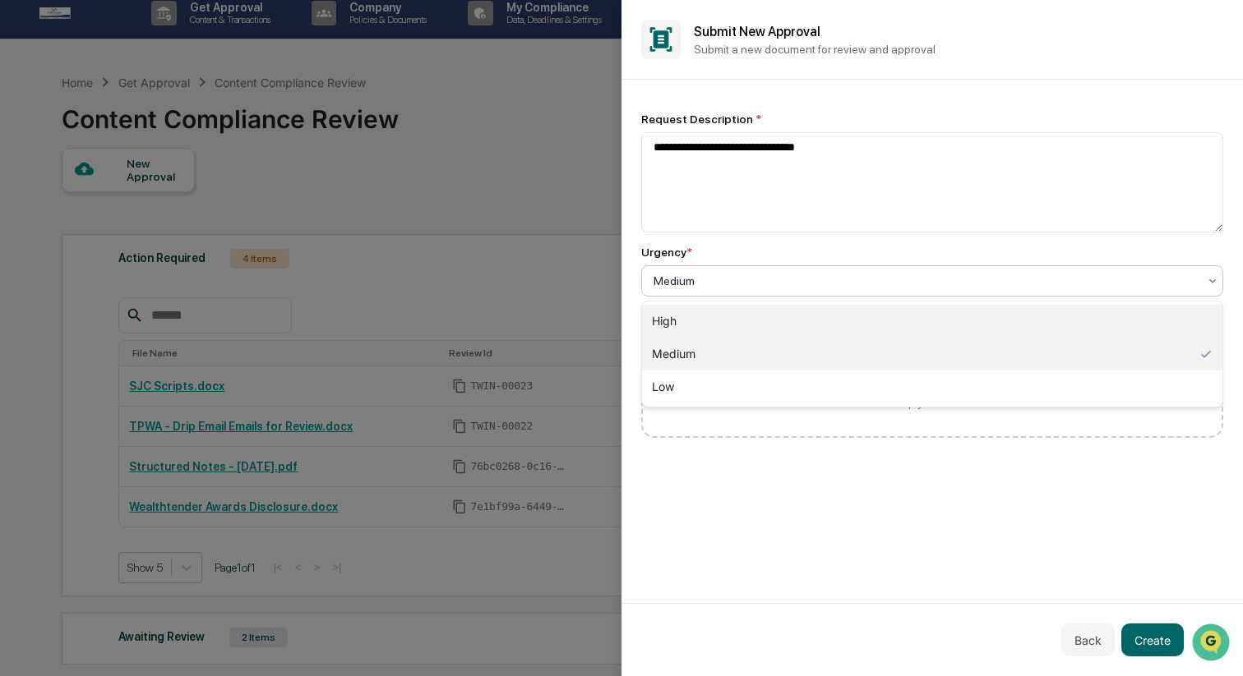
click at [745, 321] on div "High" at bounding box center [932, 321] width 580 height 33
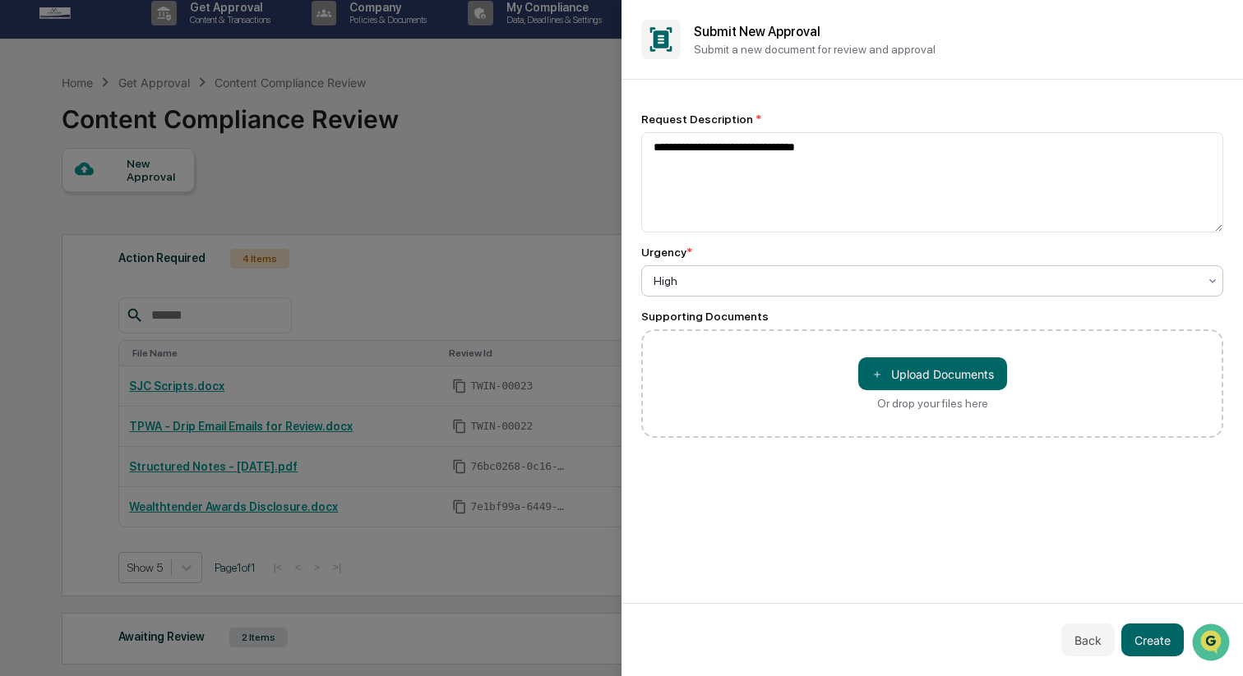
click at [901, 510] on div "**********" at bounding box center [931, 342] width 621 height 524
click at [1152, 647] on button "Create" at bounding box center [1152, 640] width 62 height 33
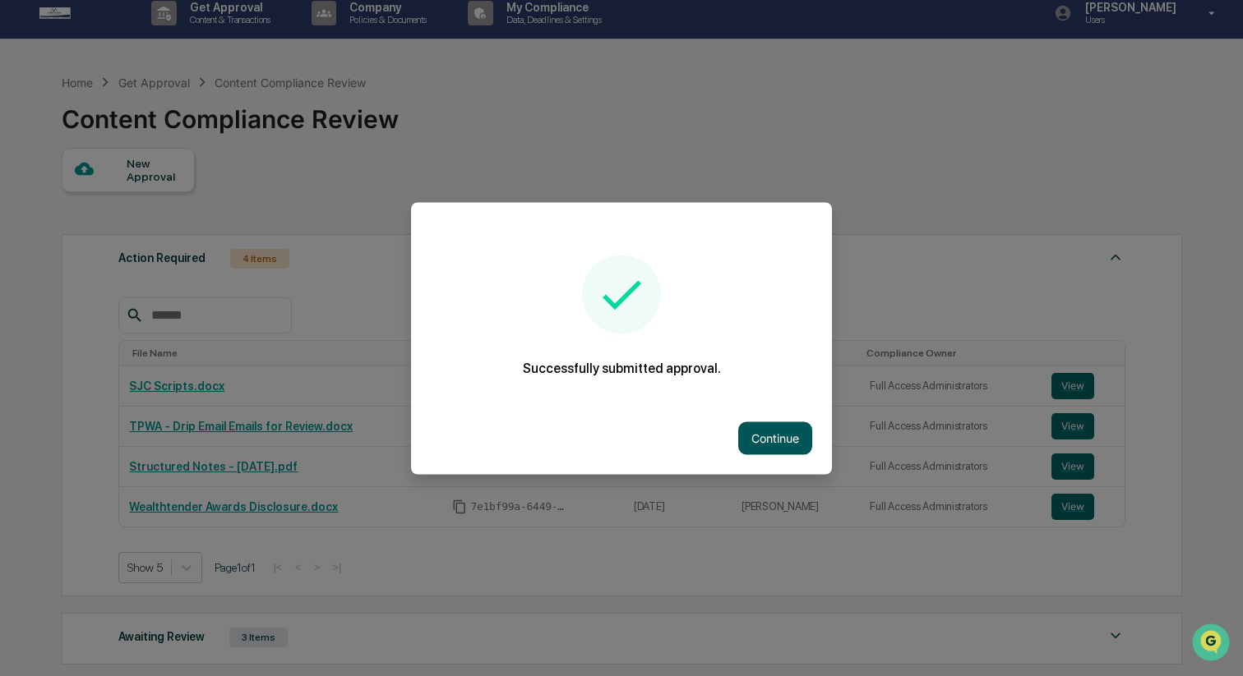
click at [760, 437] on button "Continue" at bounding box center [775, 438] width 74 height 33
